Goal: Book appointment/travel/reservation

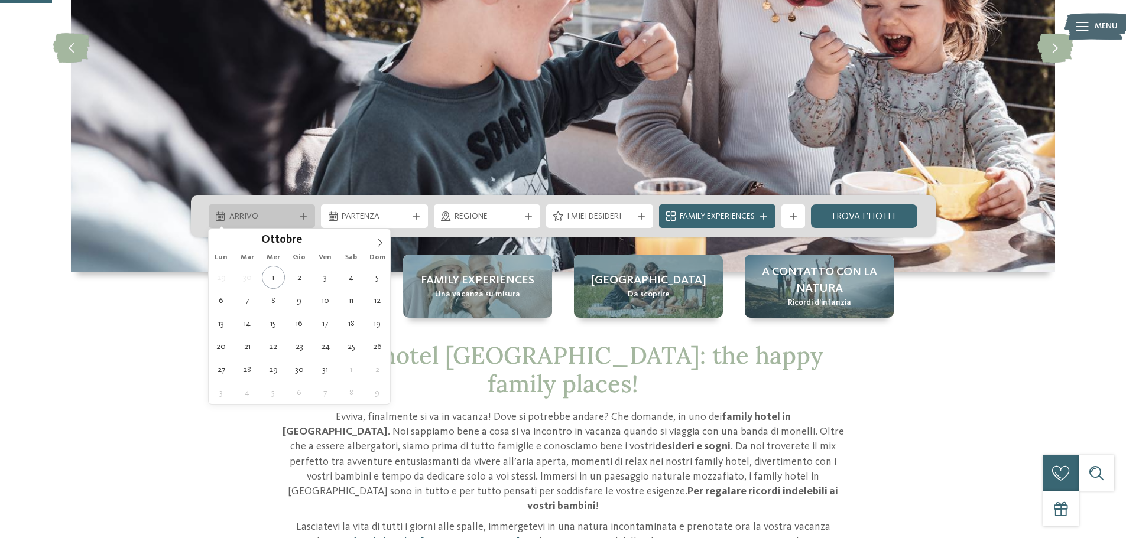
click at [264, 207] on div "Arrivo" at bounding box center [262, 216] width 107 height 24
click at [375, 239] on span at bounding box center [380, 239] width 20 height 20
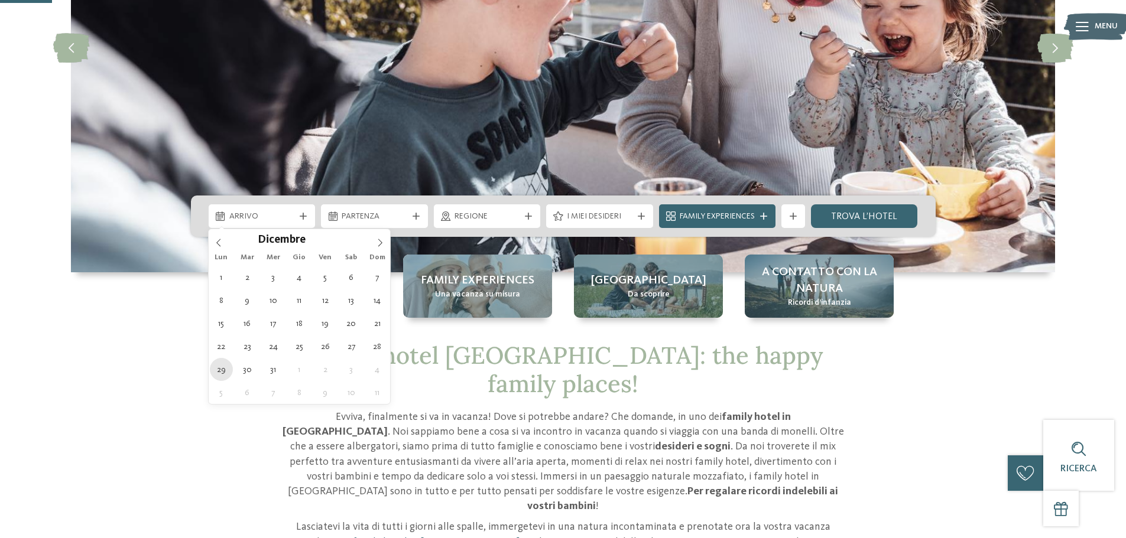
type div "[DATE]"
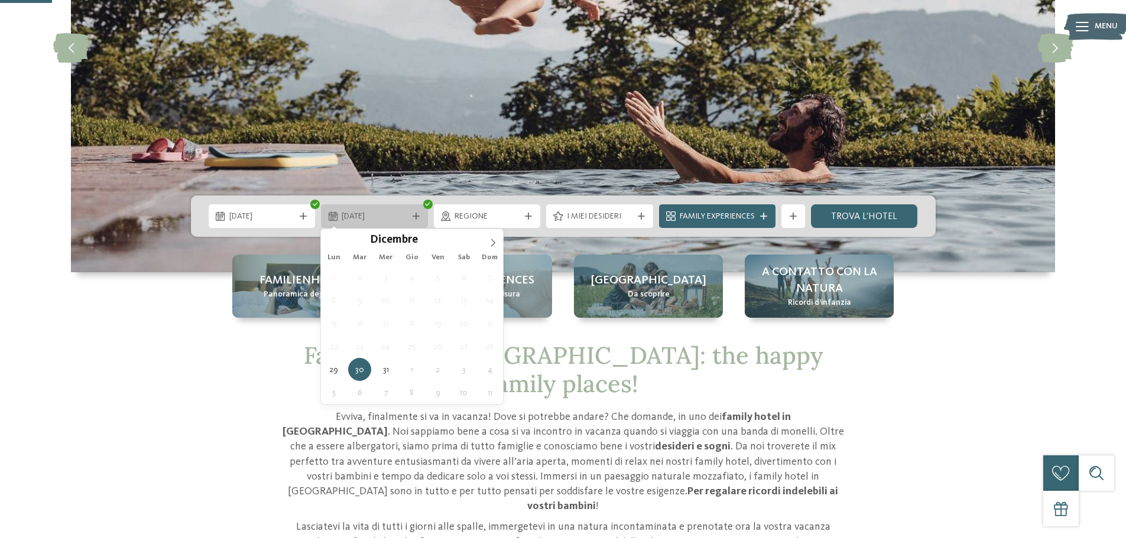
click at [420, 215] on div at bounding box center [416, 216] width 12 height 7
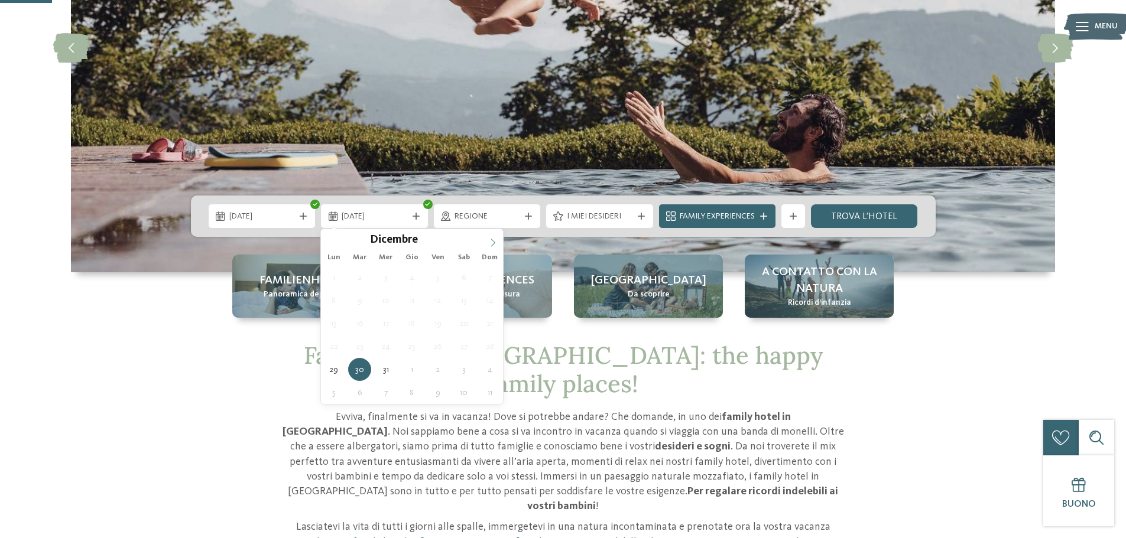
type input "****"
click at [494, 242] on icon at bounding box center [492, 243] width 4 height 8
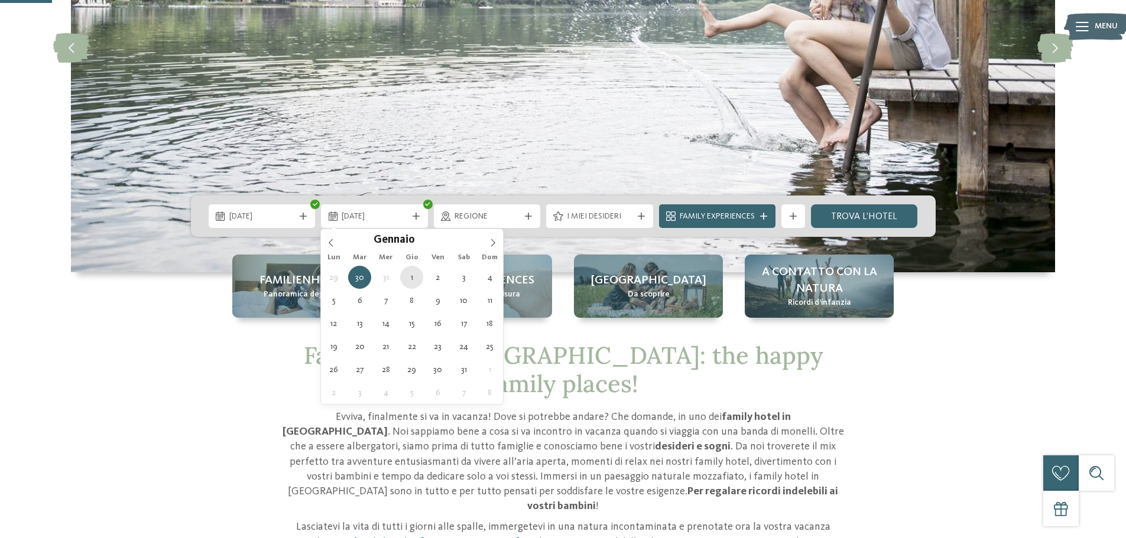
type div "[DATE]"
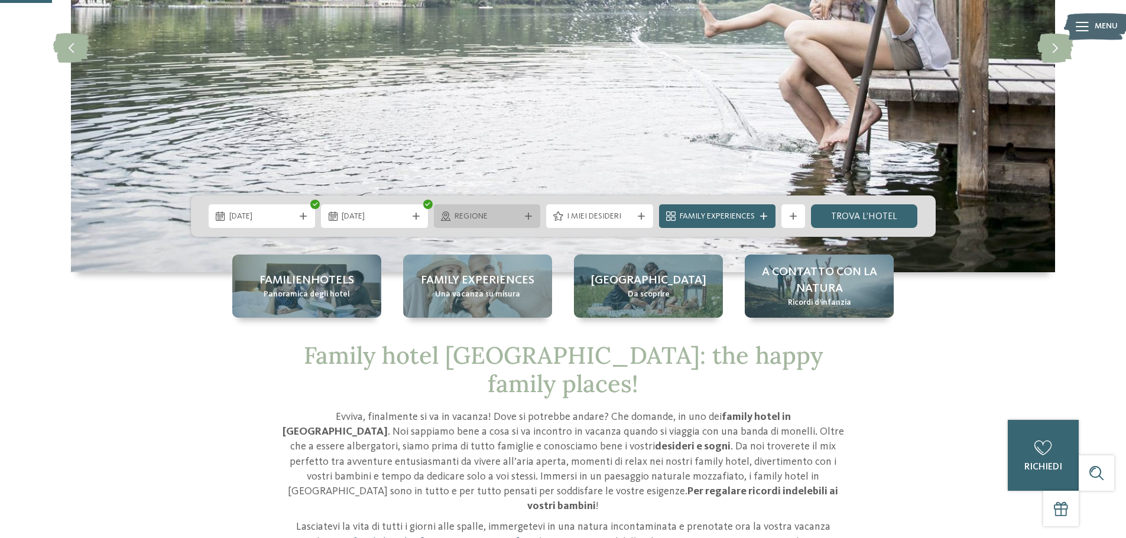
click at [519, 216] on div "Regione" at bounding box center [487, 216] width 72 height 13
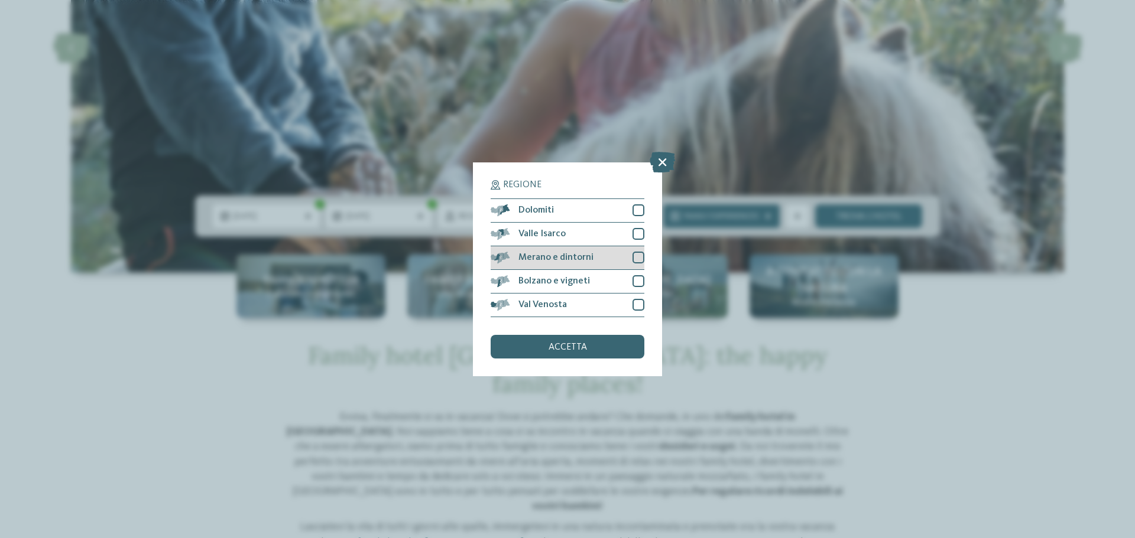
click at [633, 254] on div at bounding box center [638, 258] width 12 height 12
click at [602, 337] on div "accetta" at bounding box center [567, 347] width 154 height 24
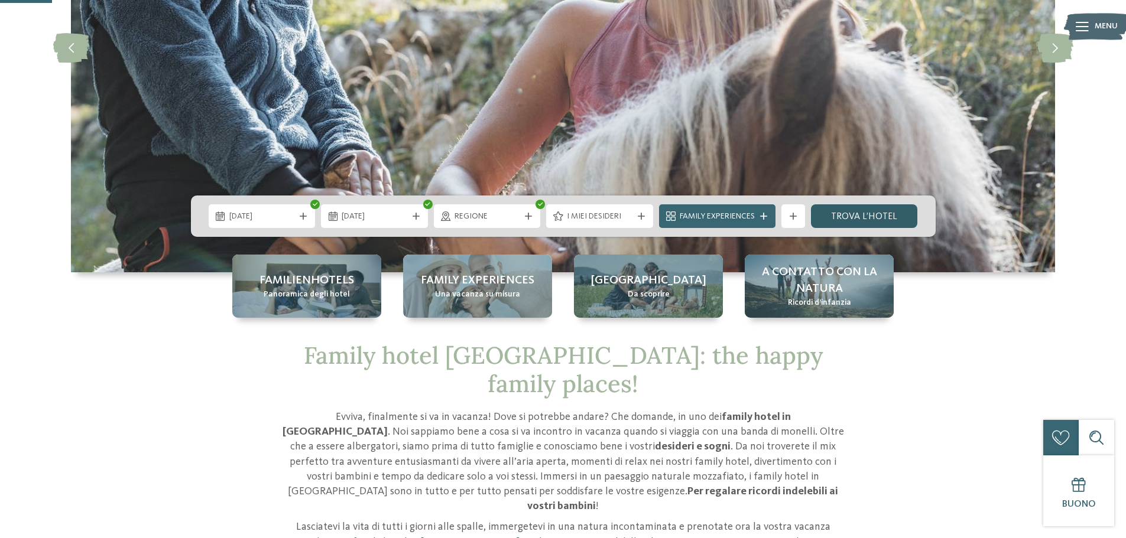
click at [859, 218] on link "trova l’hotel" at bounding box center [864, 216] width 107 height 24
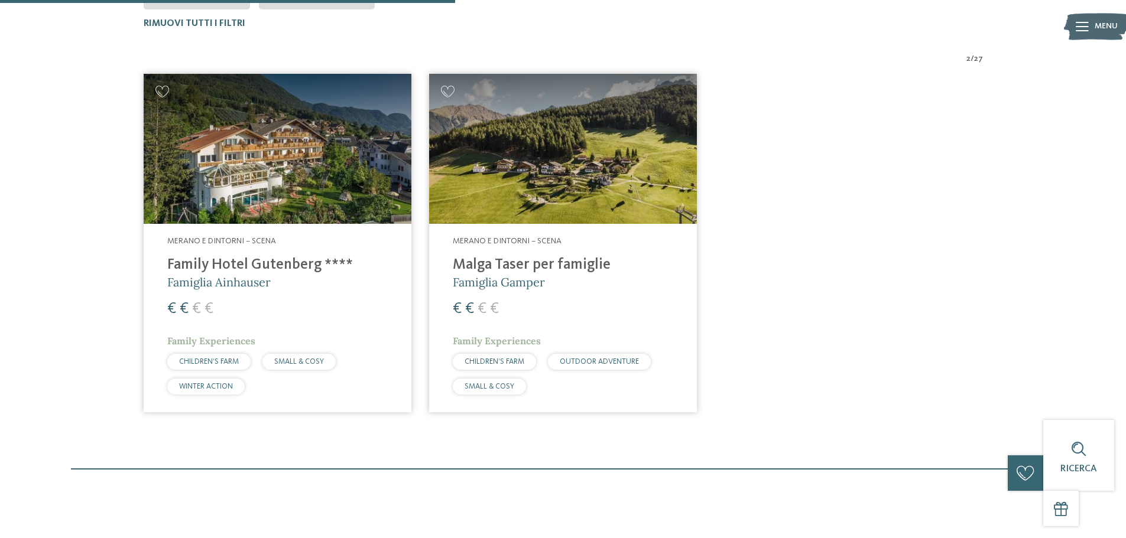
click at [297, 363] on span "SMALL & COSY" at bounding box center [299, 362] width 50 height 8
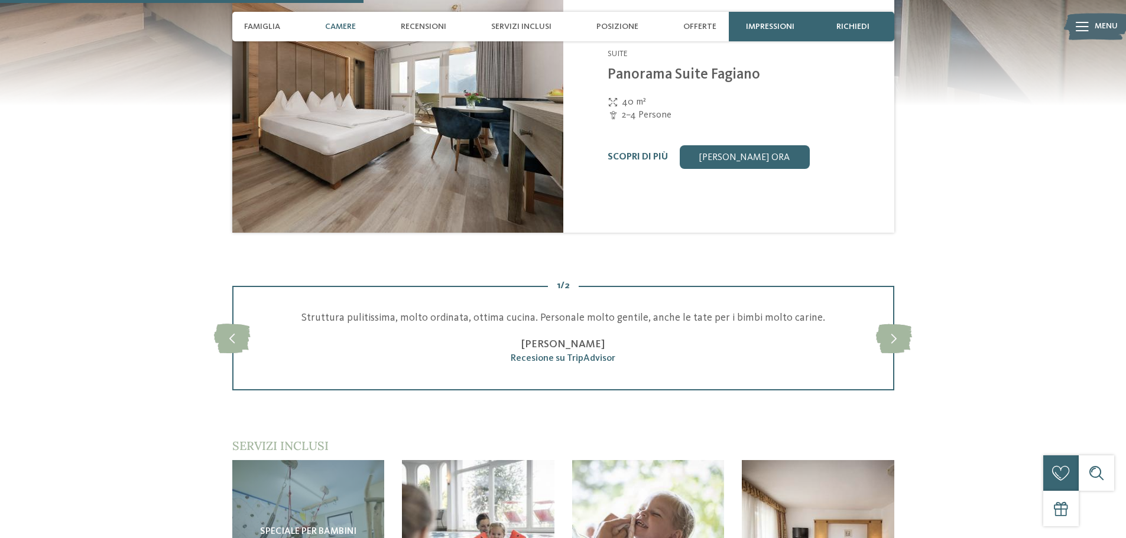
scroll to position [1064, 0]
